Goal: Task Accomplishment & Management: Use online tool/utility

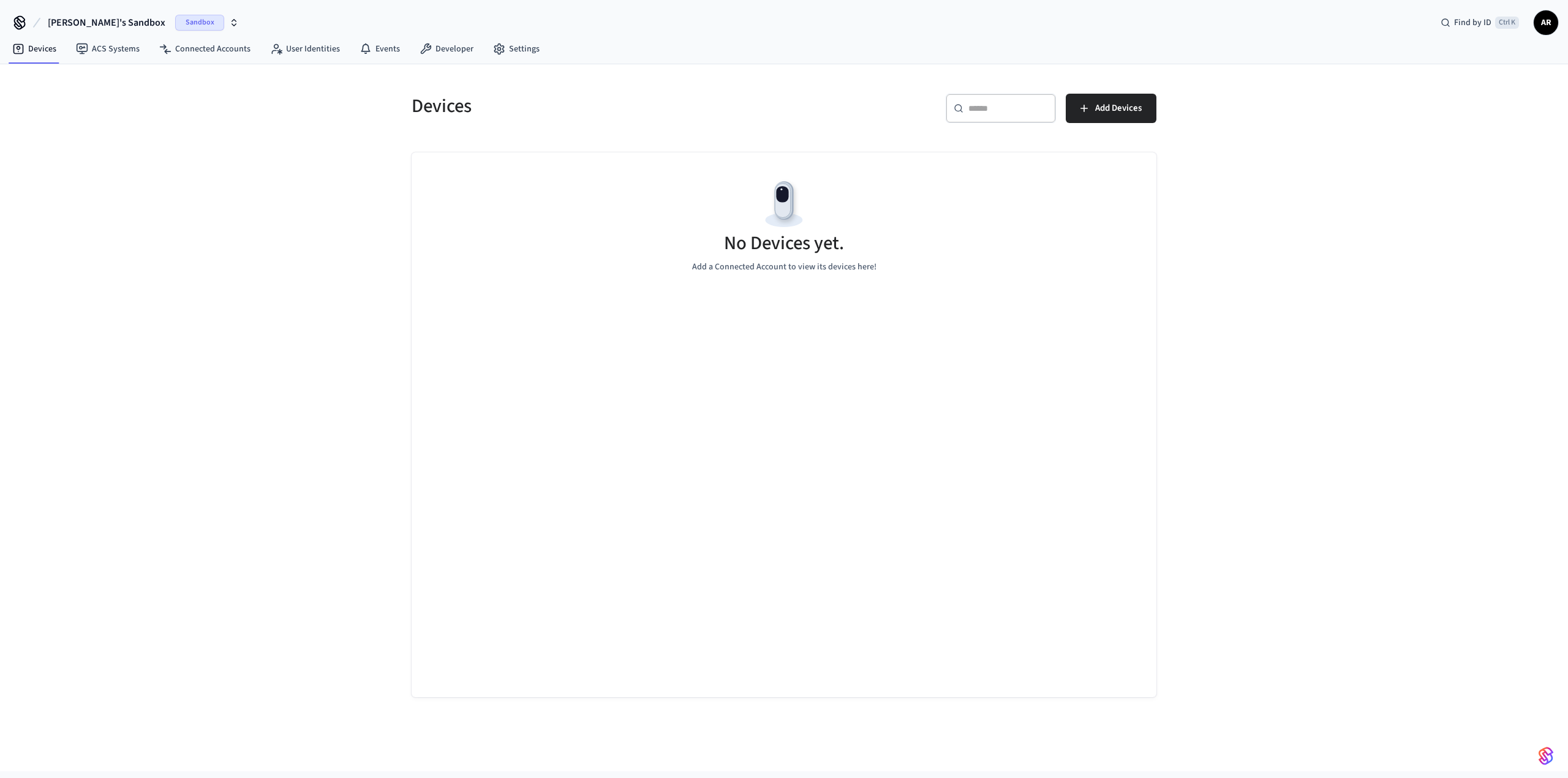
click at [175, 27] on span "Sandbox" at bounding box center [200, 22] width 49 height 16
click at [164, 125] on span "Production" at bounding box center [166, 124] width 49 height 16
click at [112, 17] on span "Production" at bounding box center [99, 22] width 49 height 16
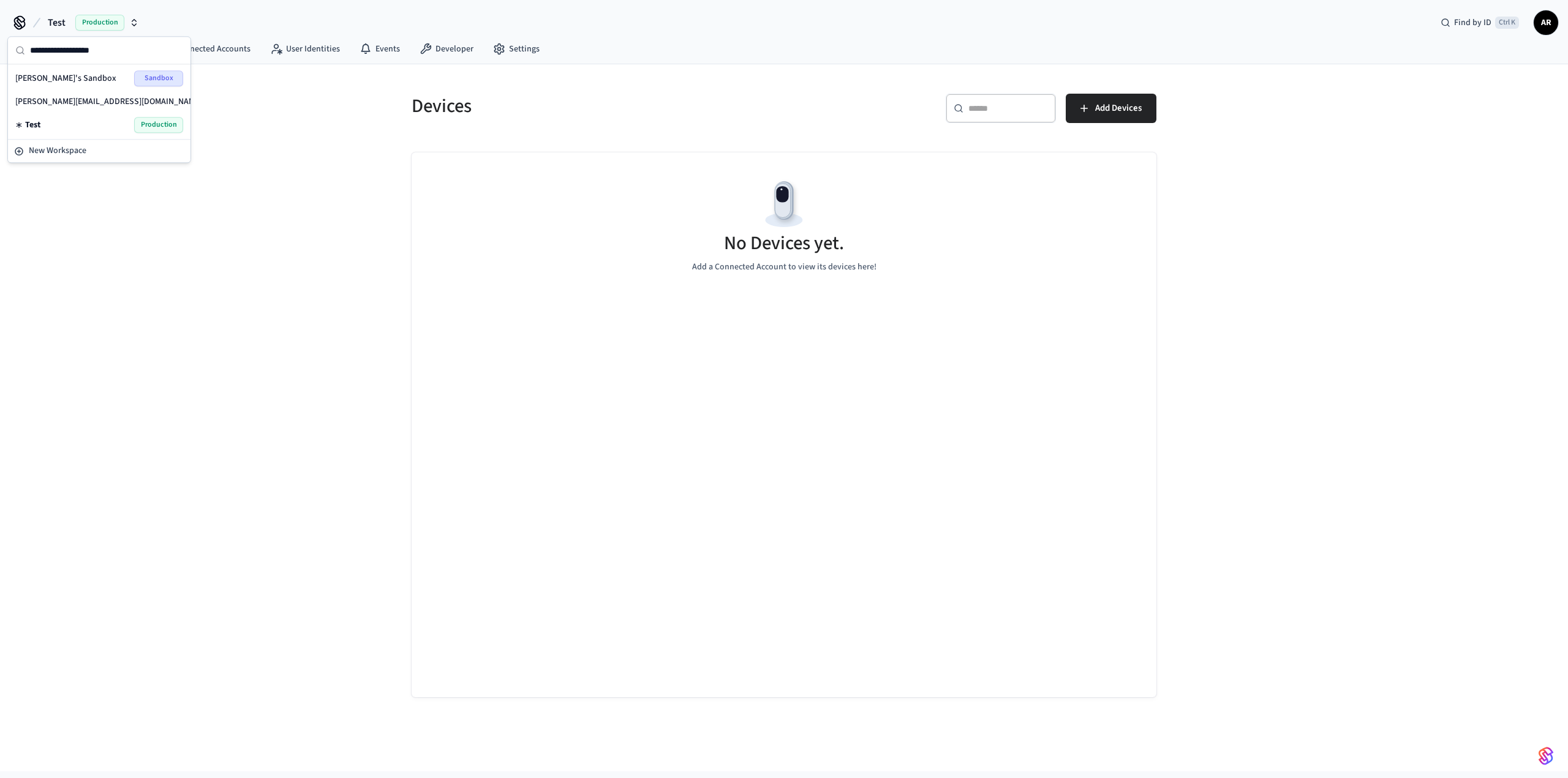
click at [211, 93] on span "Sandbox" at bounding box center [235, 101] width 49 height 16
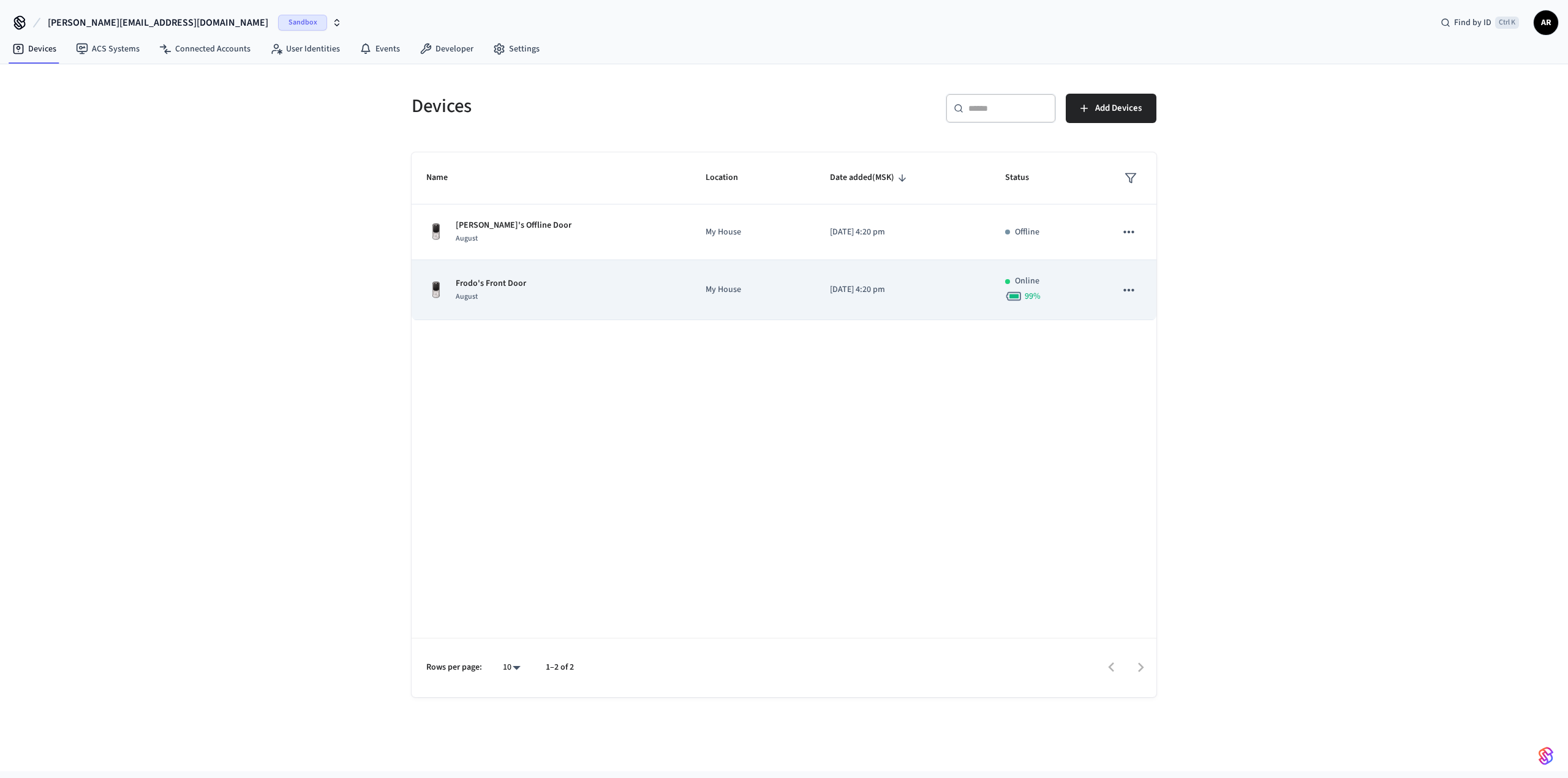
click at [728, 285] on p "My House" at bounding box center [752, 290] width 95 height 13
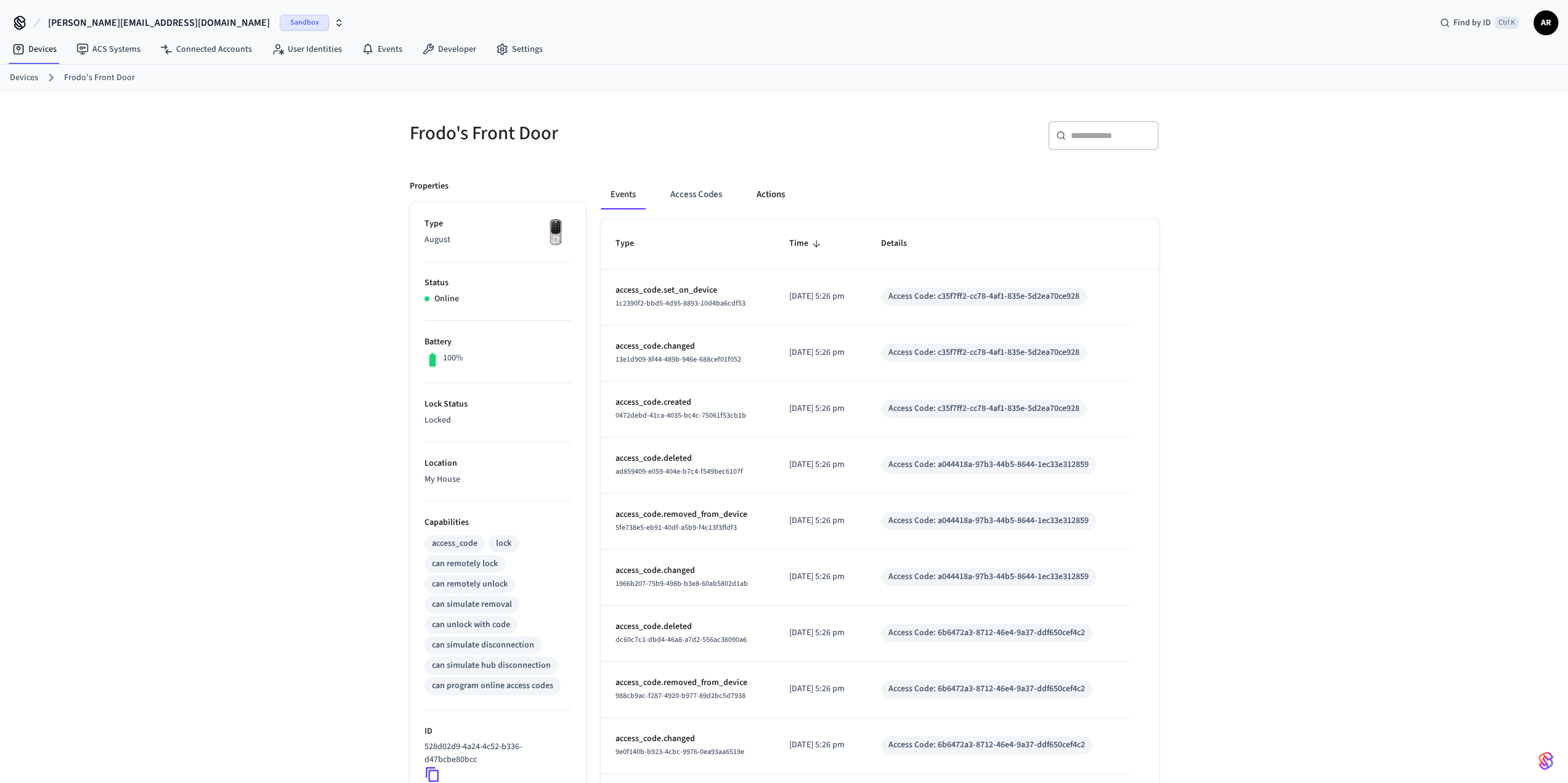
drag, startPoint x: 764, startPoint y: 179, endPoint x: 764, endPoint y: 192, distance: 13.0
click at [764, 183] on button "Actions" at bounding box center [771, 195] width 48 height 30
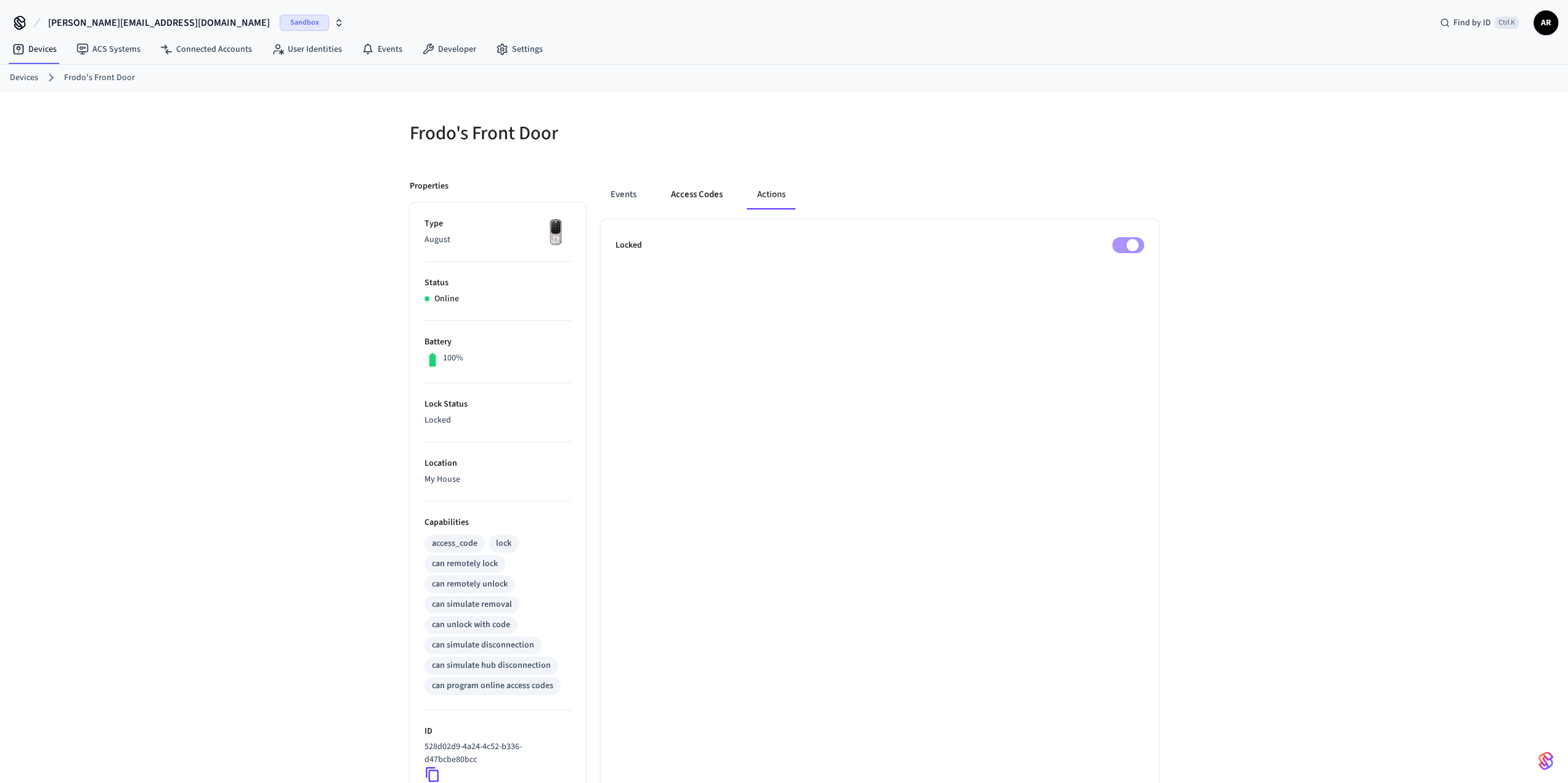
click at [673, 192] on button "Access Codes" at bounding box center [697, 195] width 72 height 30
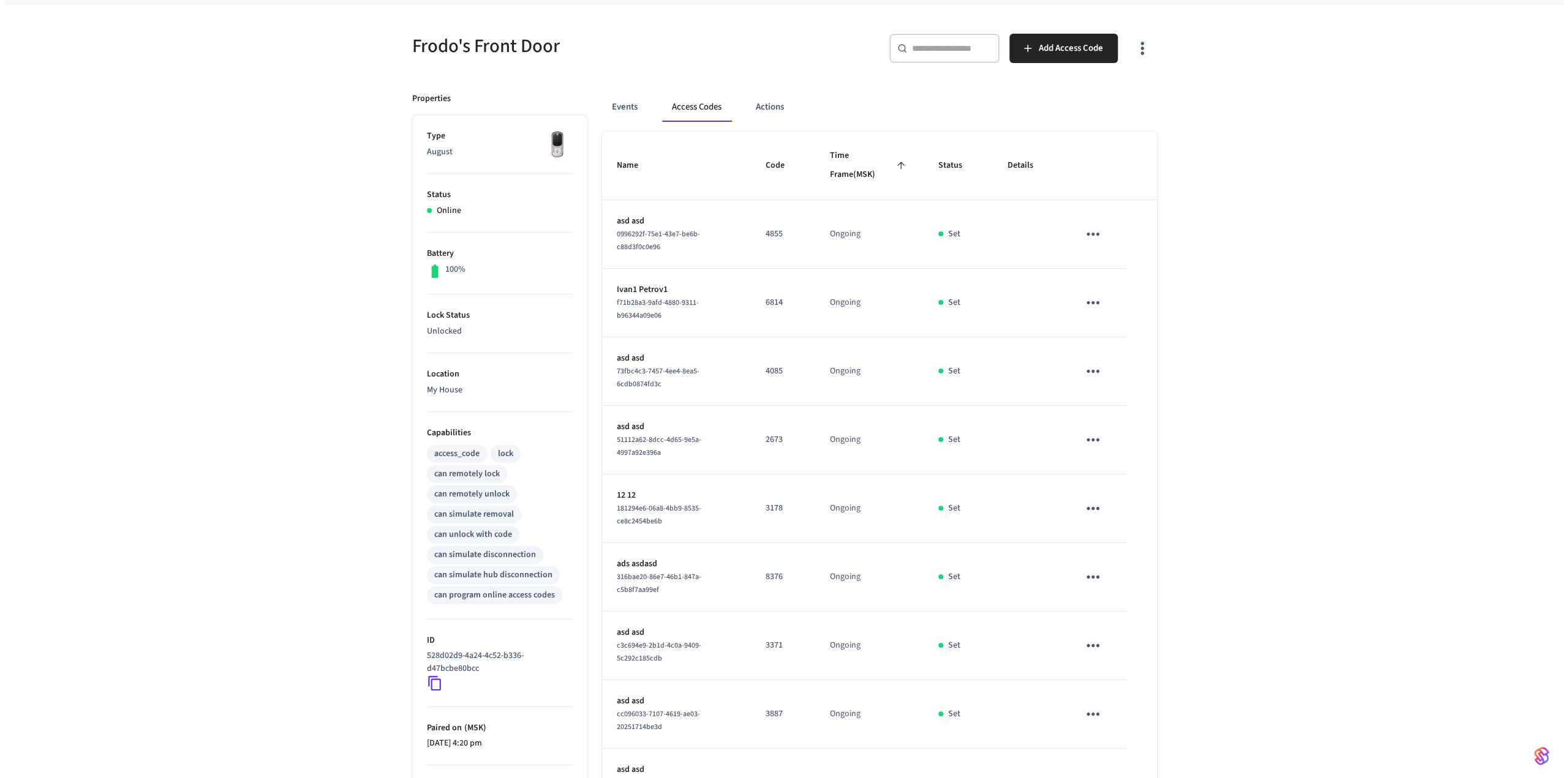
scroll to position [250, 0]
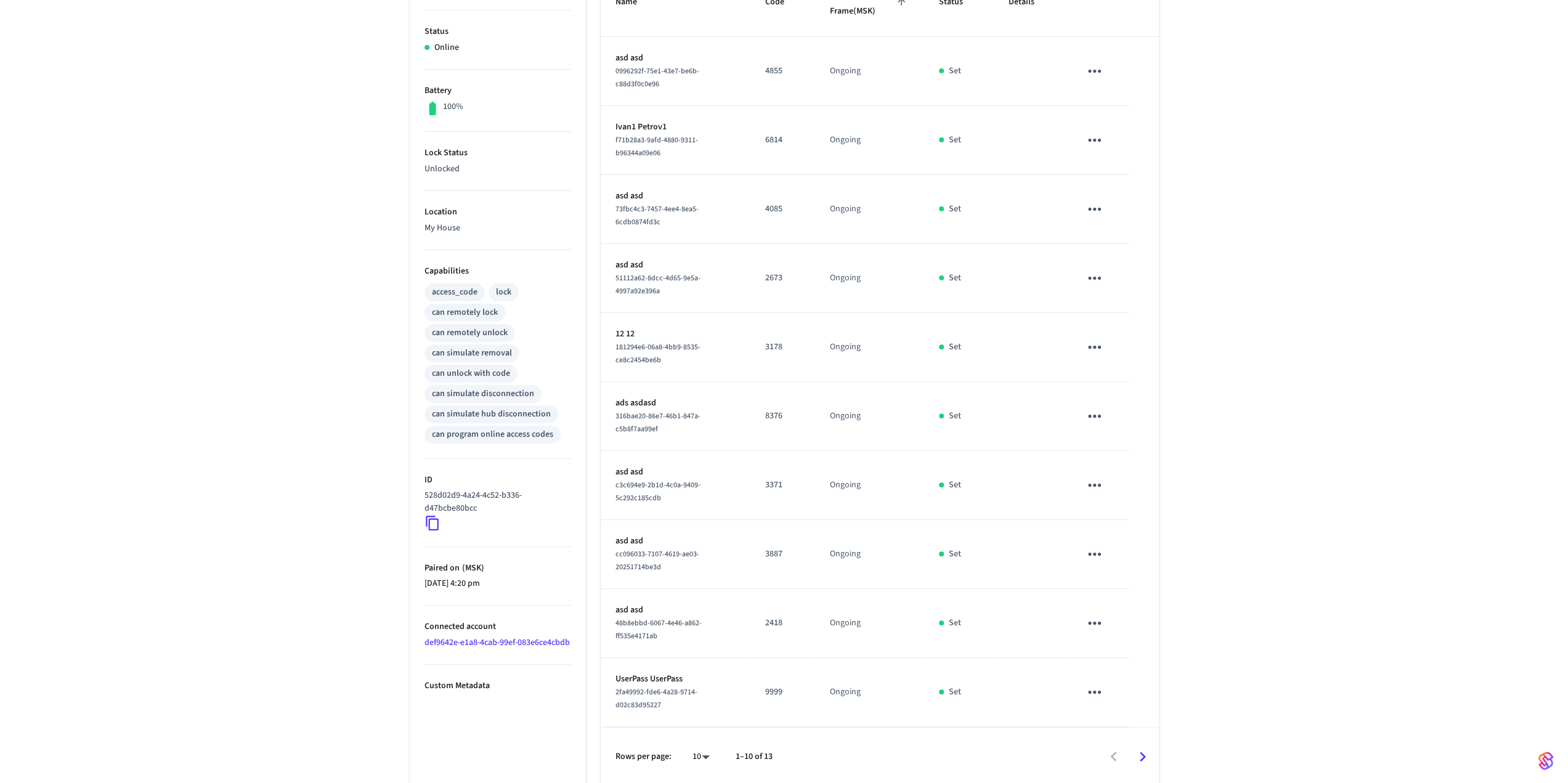
click at [693, 758] on body "jane@example.com Sandbox Find by ID Ctrl K AR Devices ACS Systems Connected Acc…" at bounding box center [784, 268] width 1568 height 1039
click at [703, 745] on li "All" at bounding box center [696, 749] width 33 height 33
type input "**"
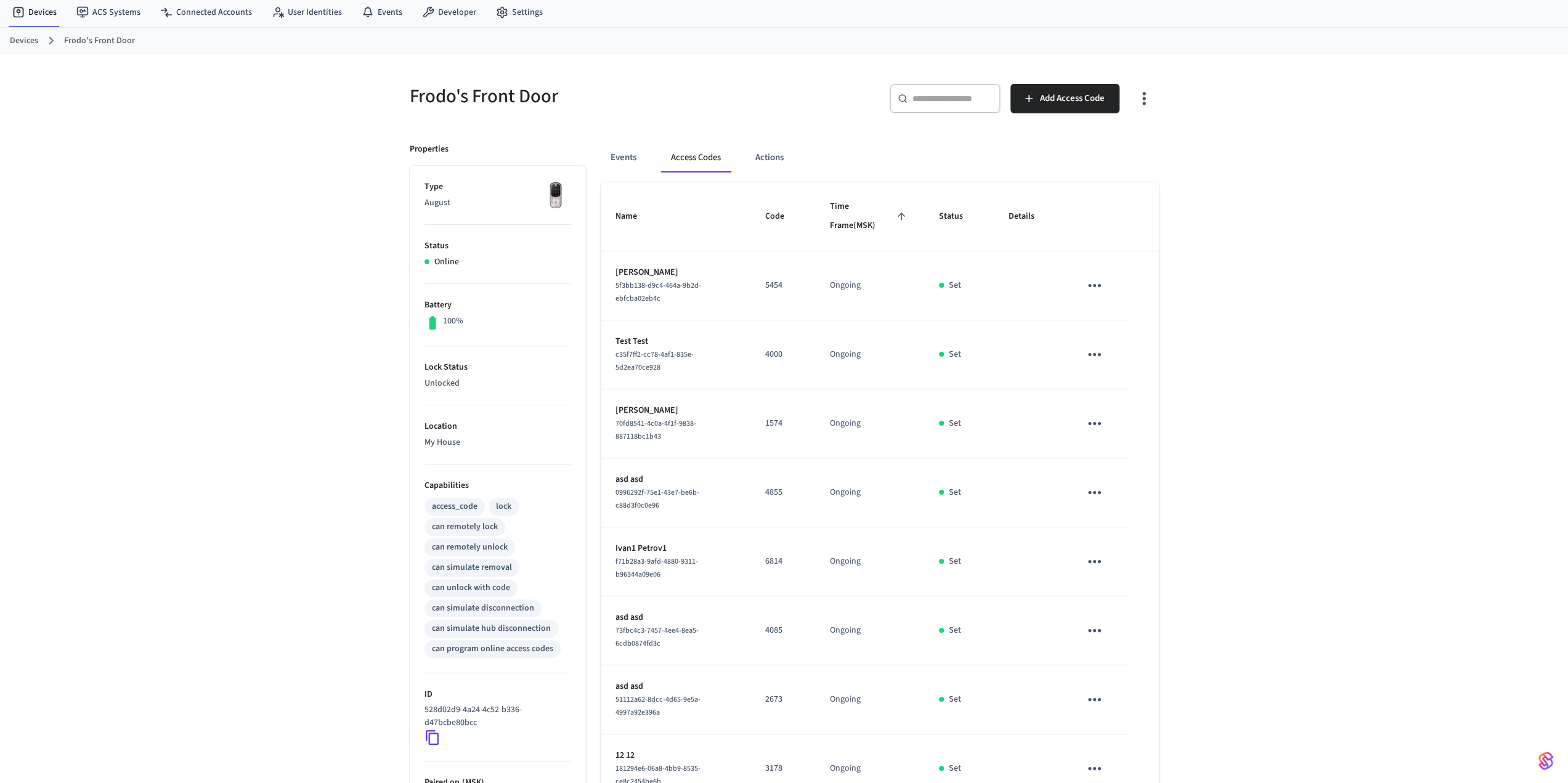
scroll to position [448, 0]
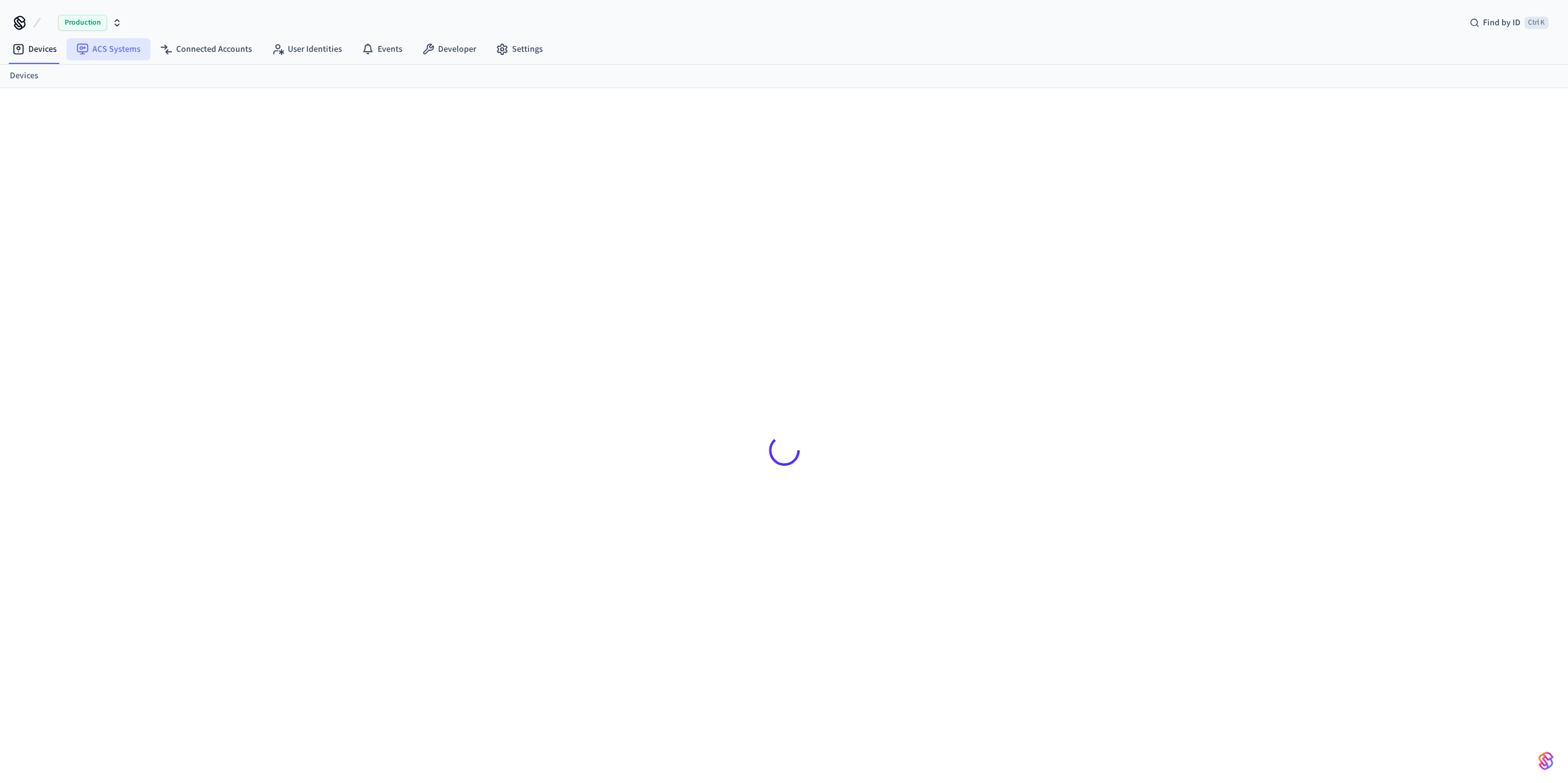
click at [118, 47] on link "ACS Systems" at bounding box center [108, 49] width 84 height 22
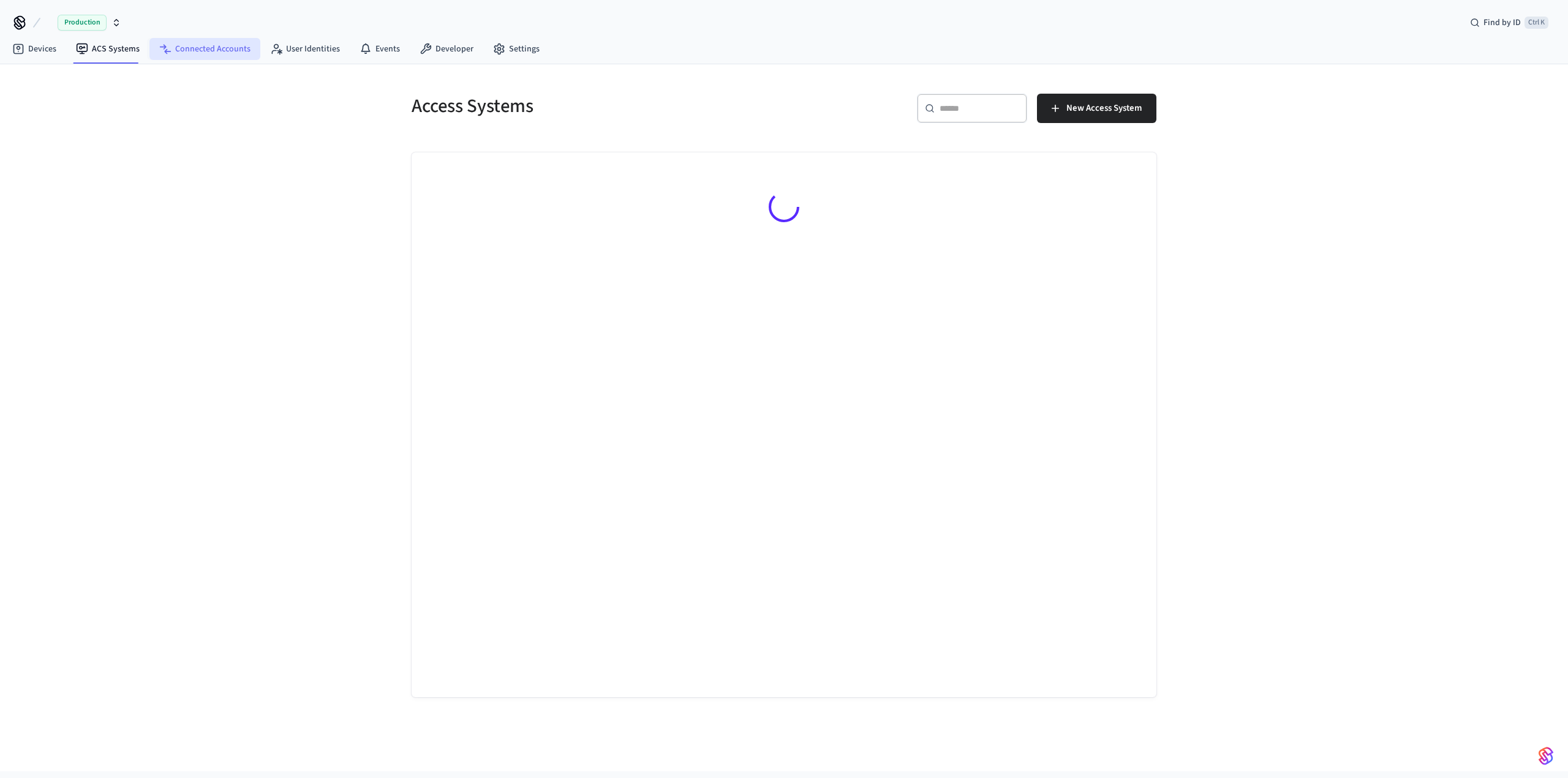
click at [204, 47] on link "Connected Accounts" at bounding box center [205, 49] width 111 height 22
click at [154, 164] on div "Connected Accounts ​ ​ Connect Account" at bounding box center [784, 418] width 1568 height 707
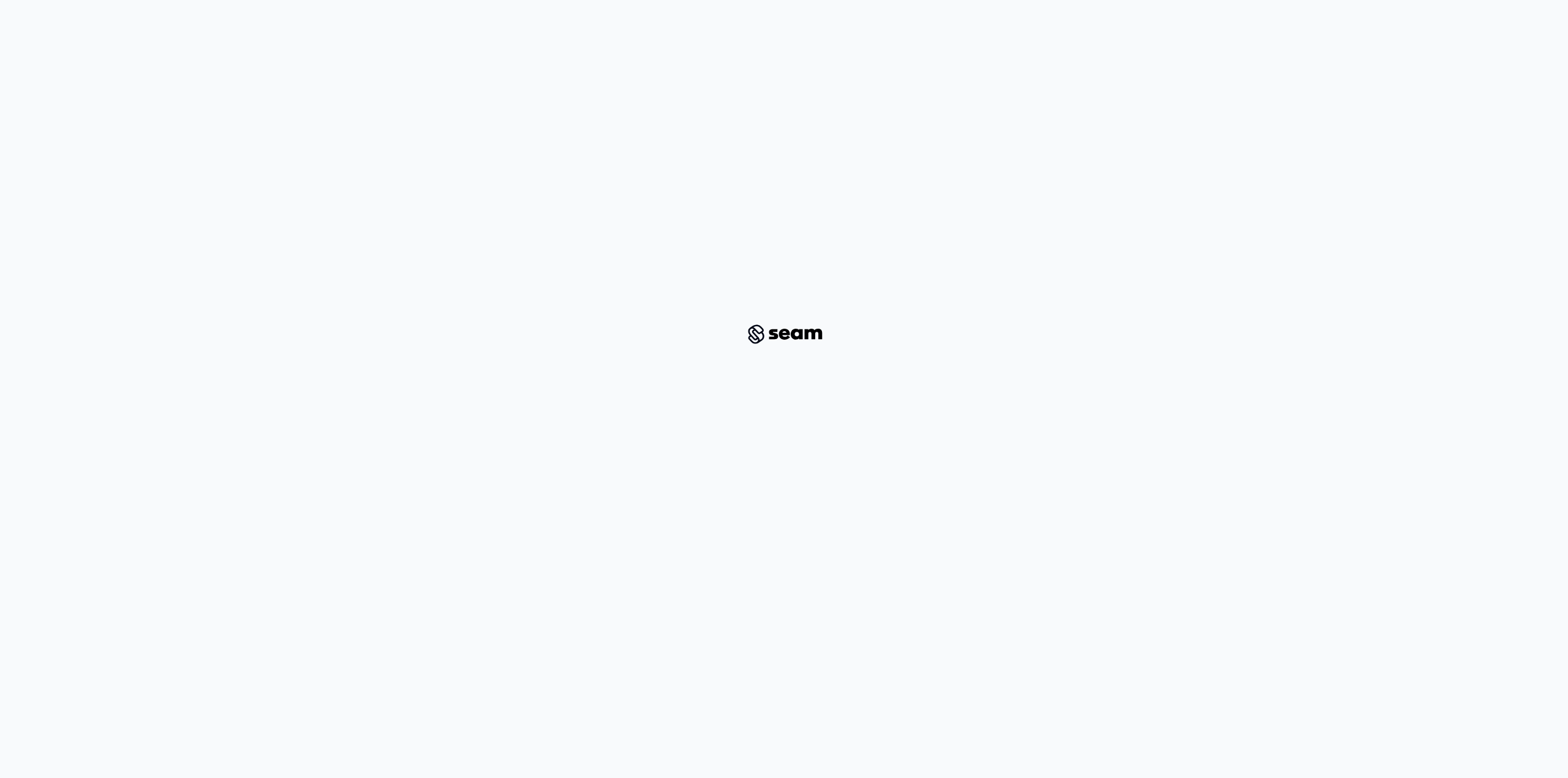
click at [135, 198] on div at bounding box center [784, 334] width 1510 height 629
